Goal: Use online tool/utility: Utilize a website feature to perform a specific function

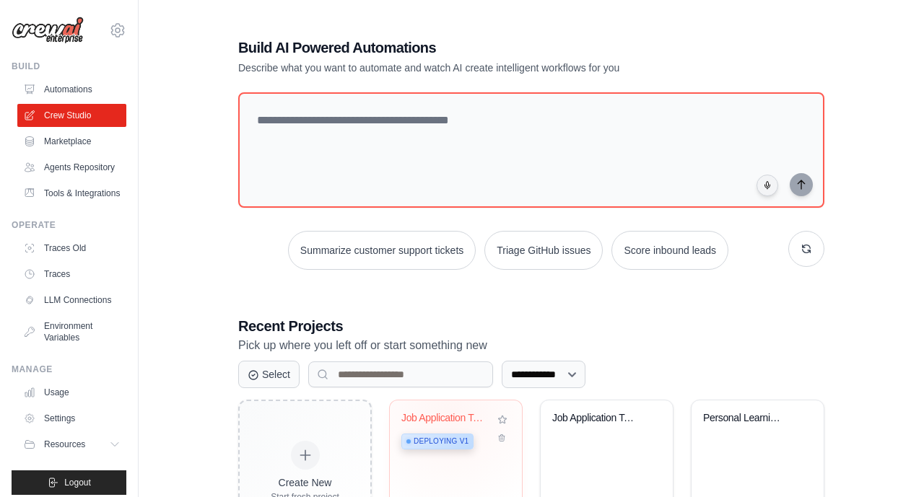
click at [450, 415] on div "Job Application Tailoring Assistant" at bounding box center [444, 418] width 87 height 13
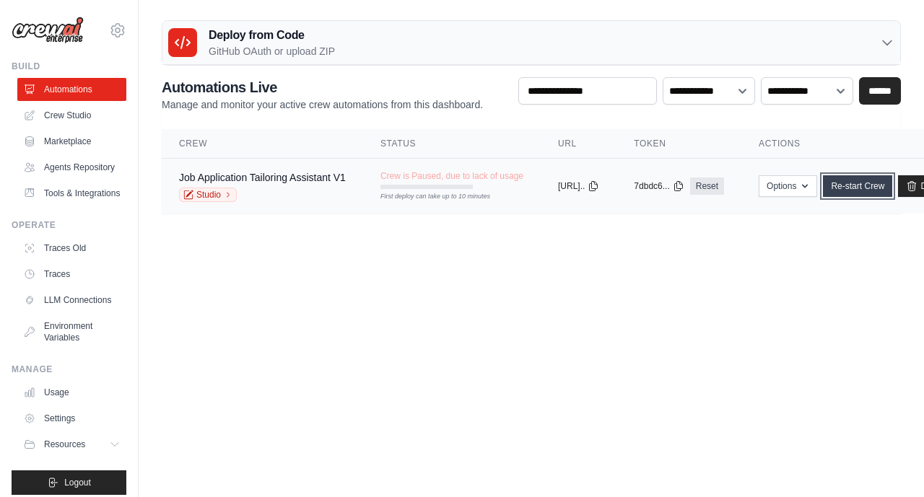
click at [892, 183] on link "Re-start Crew" at bounding box center [857, 186] width 69 height 22
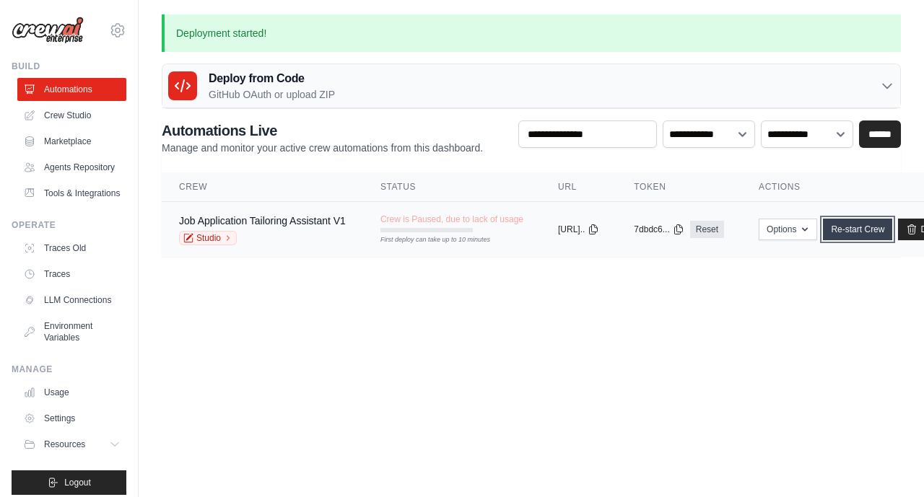
click at [892, 232] on link "Re-start Crew" at bounding box center [857, 230] width 69 height 22
